Goal: Task Accomplishment & Management: Manage account settings

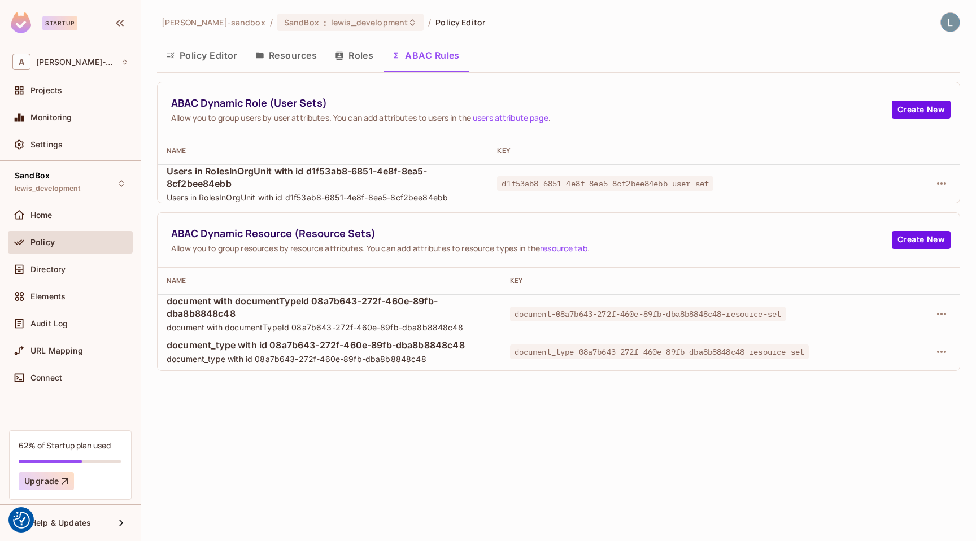
click at [208, 60] on button "Policy Editor" at bounding box center [201, 55] width 89 height 28
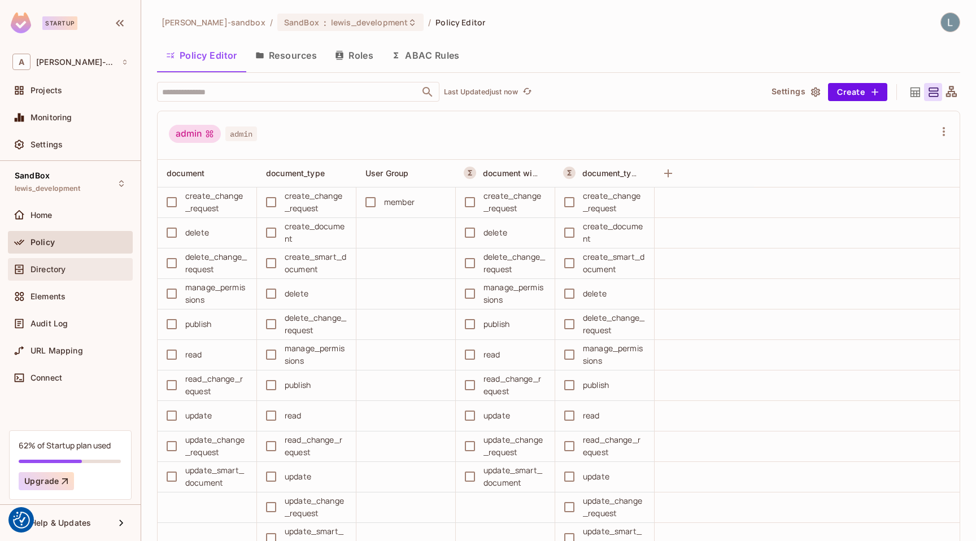
click at [72, 263] on div "Directory" at bounding box center [70, 270] width 116 height 14
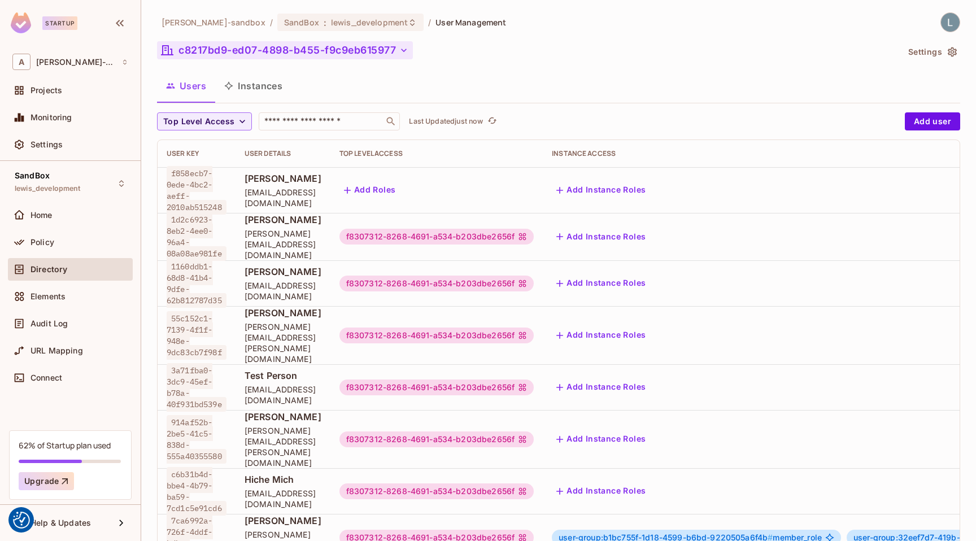
click at [239, 51] on button "c8217bd9-ed07-4898-b455-f9c9eb615977" at bounding box center [285, 50] width 256 height 18
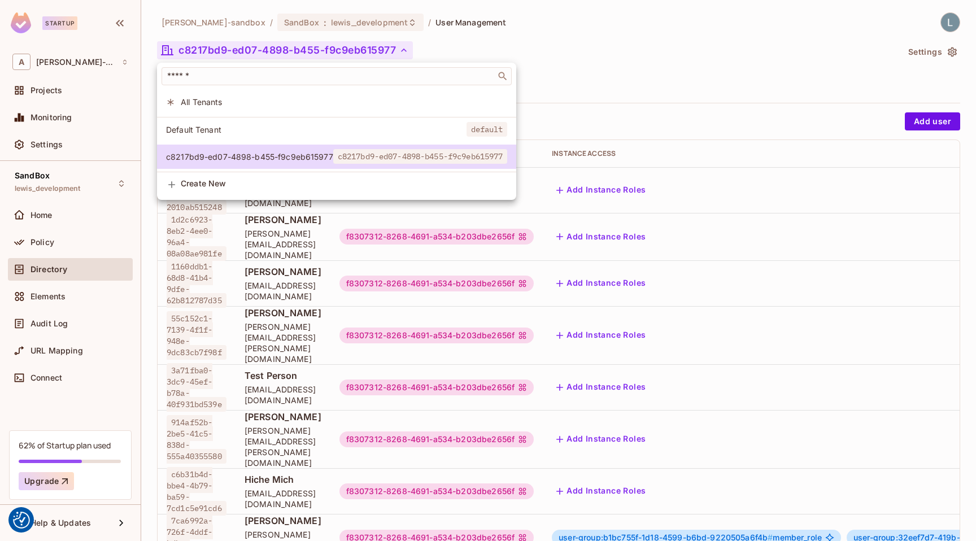
click at [217, 99] on span "All Tenants" at bounding box center [344, 102] width 326 height 11
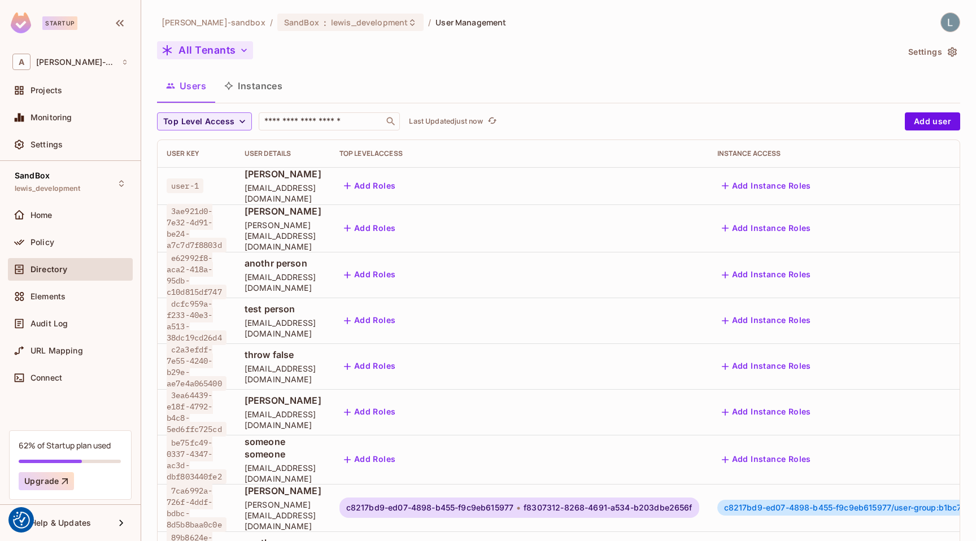
click at [235, 47] on button "All Tenants" at bounding box center [205, 50] width 96 height 18
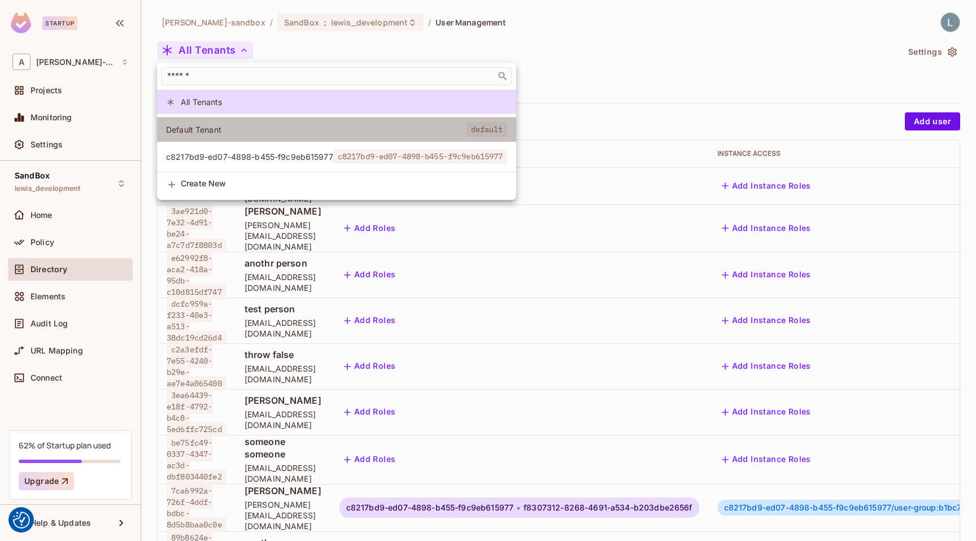
click at [202, 130] on span "Default Tenant" at bounding box center [316, 129] width 300 height 11
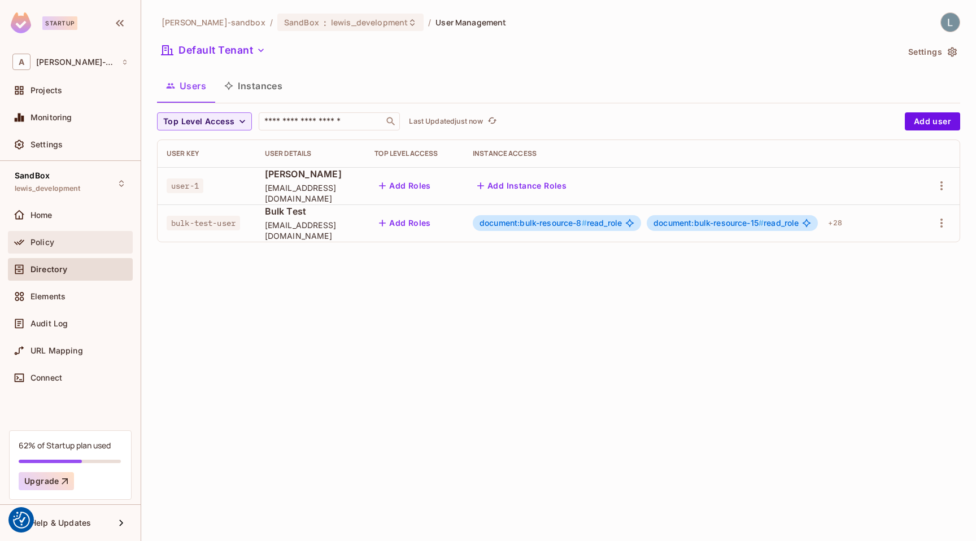
click at [61, 237] on div "Policy" at bounding box center [70, 242] width 116 height 14
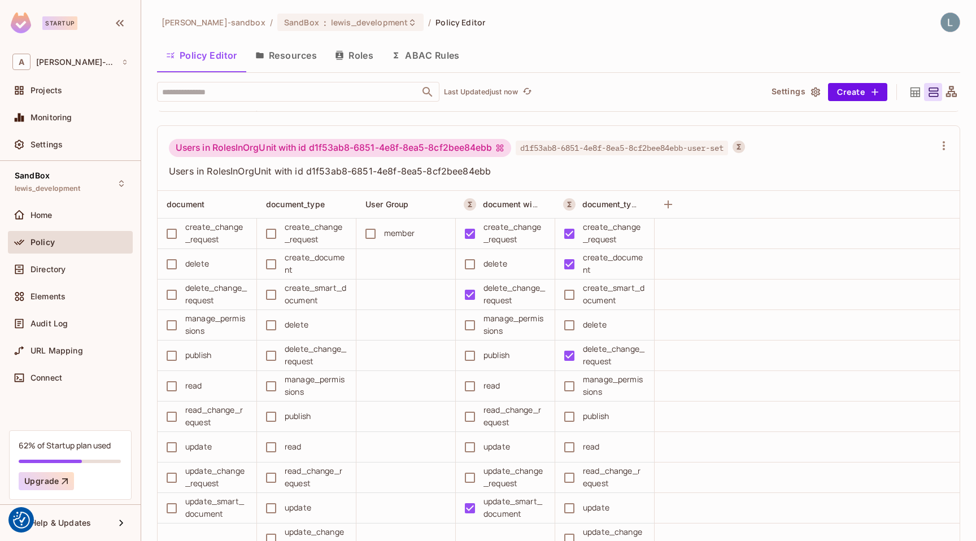
scroll to position [2847, 0]
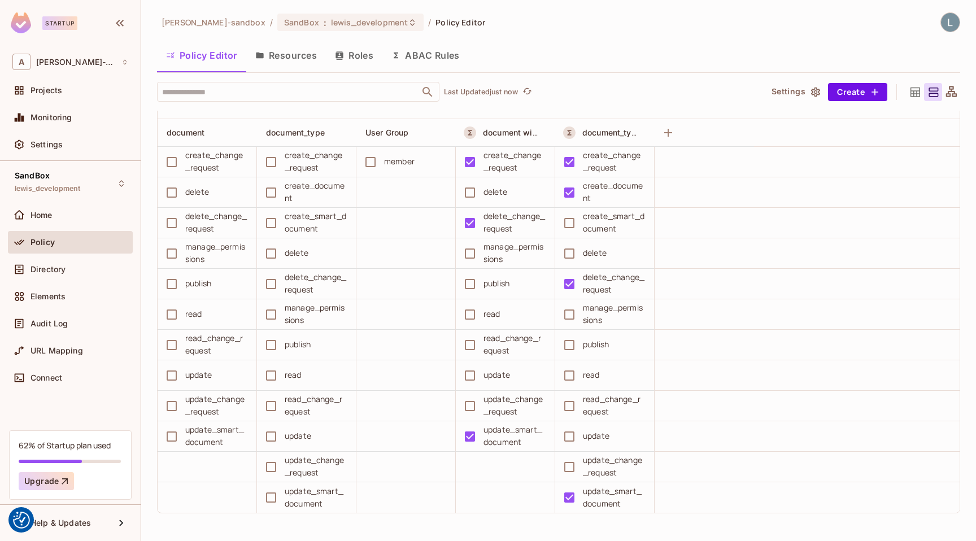
click at [360, 59] on button "Roles" at bounding box center [354, 55] width 56 height 28
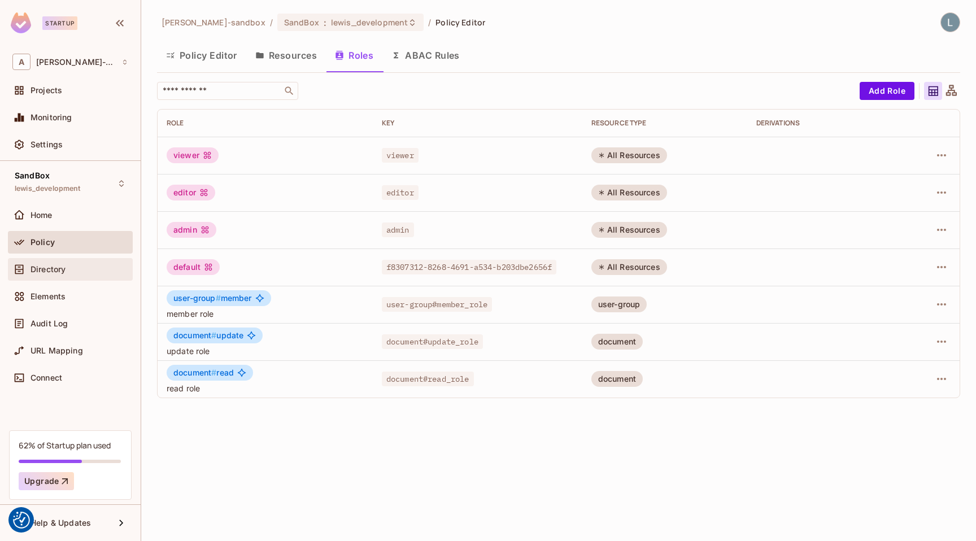
click at [58, 267] on span "Directory" at bounding box center [47, 269] width 35 height 9
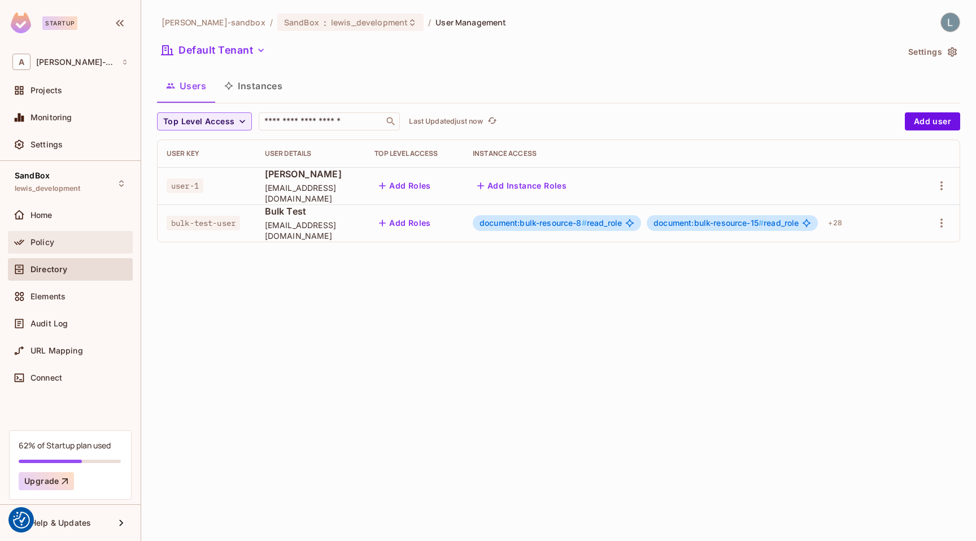
click at [58, 236] on div "Policy" at bounding box center [70, 242] width 116 height 14
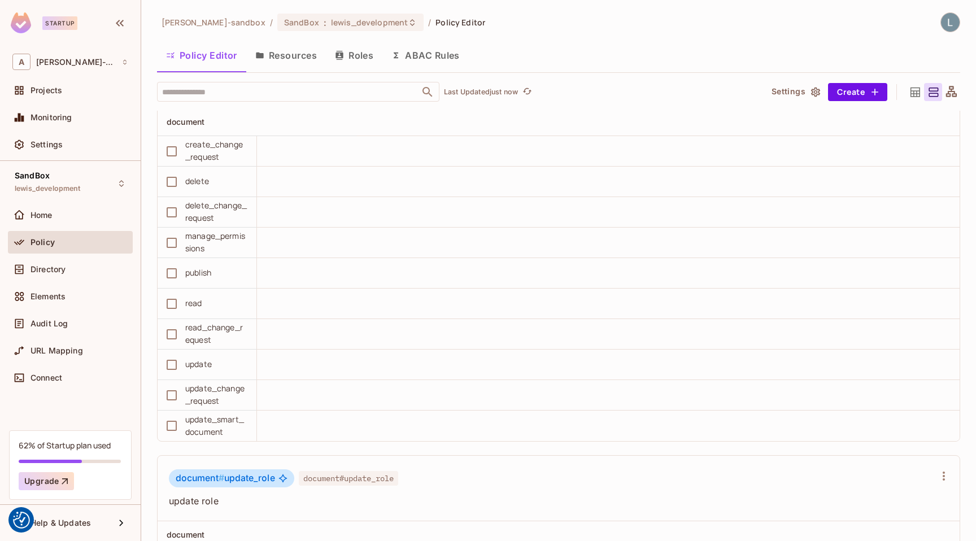
scroll to position [2000, 0]
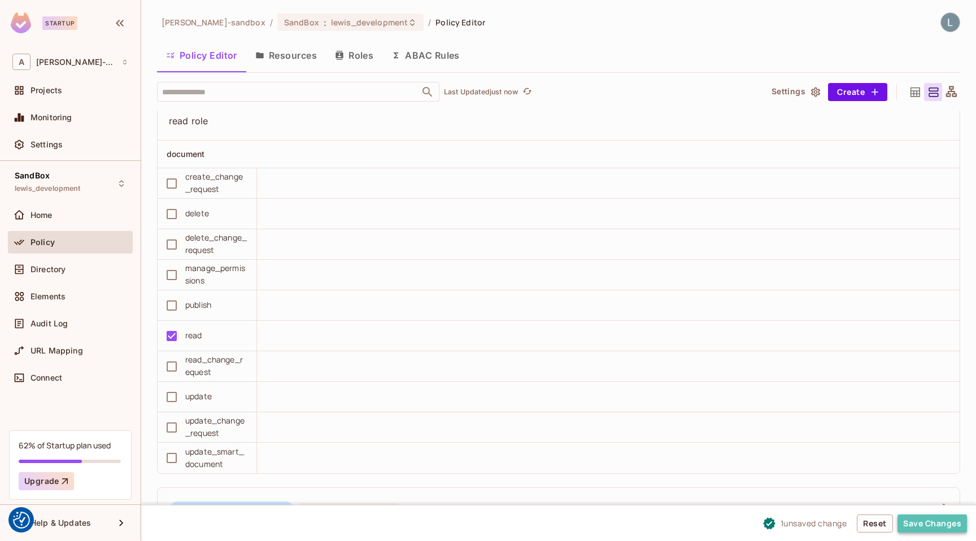
click at [920, 522] on button "Save Changes" at bounding box center [931, 523] width 69 height 18
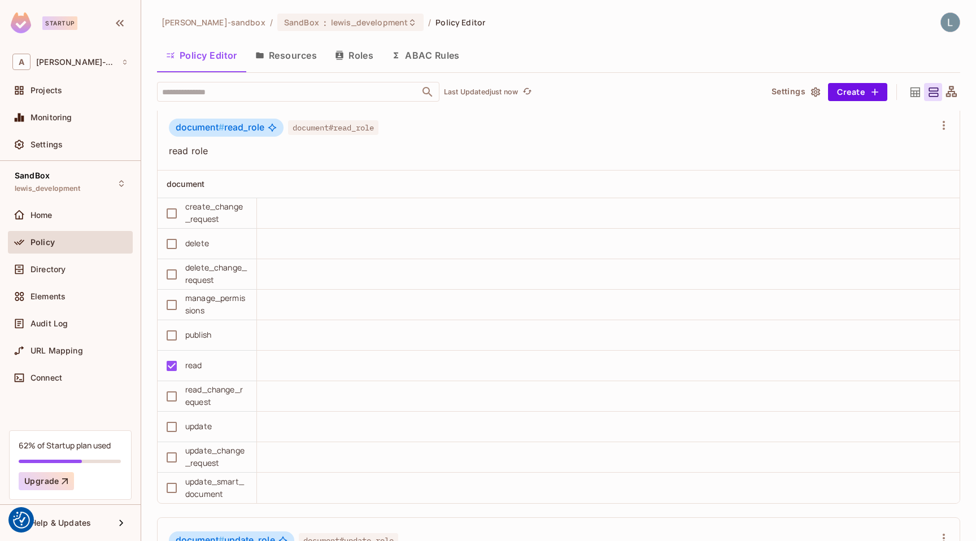
scroll to position [1948, 0]
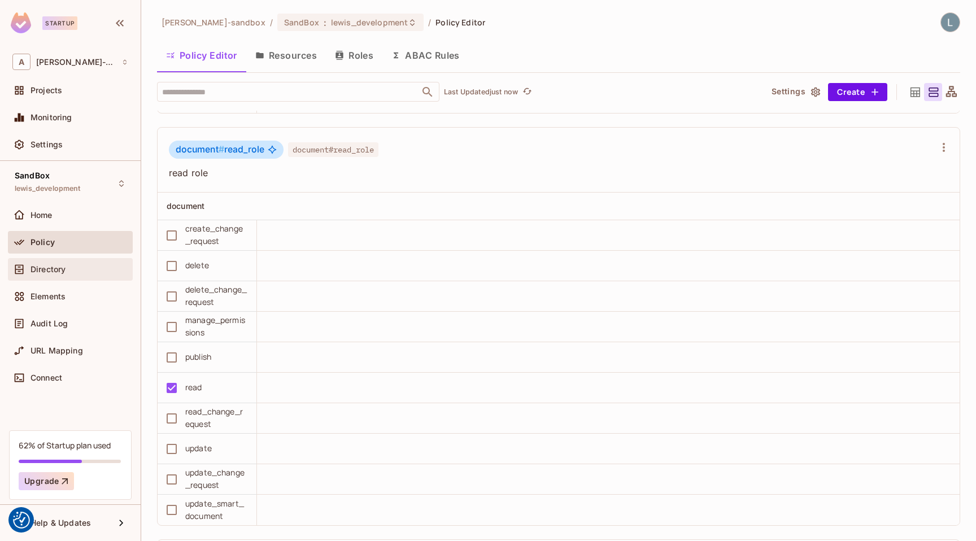
click at [63, 266] on span "Directory" at bounding box center [47, 269] width 35 height 9
